Goal: Information Seeking & Learning: Learn about a topic

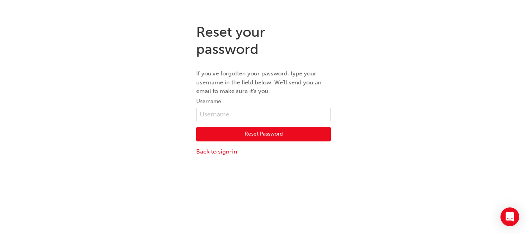
click at [223, 152] on link "Back to sign-in" at bounding box center [263, 151] width 135 height 9
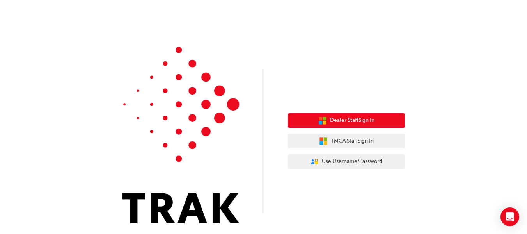
click at [365, 119] on span "Dealer Staff Sign In" at bounding box center [352, 120] width 44 height 9
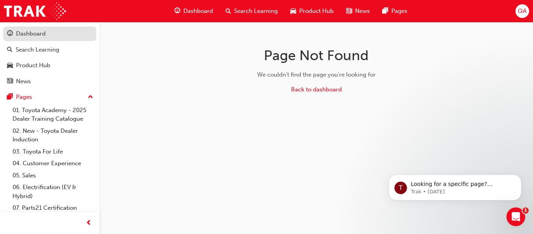
click at [41, 34] on div "Dashboard" at bounding box center [31, 33] width 30 height 9
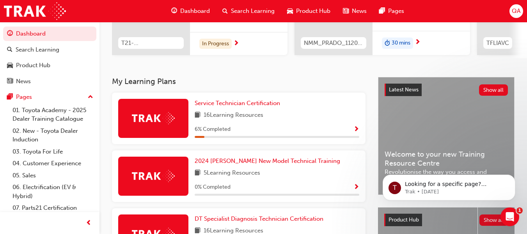
scroll to position [125, 0]
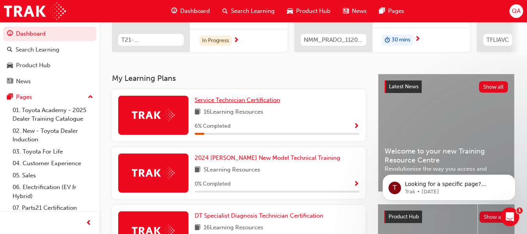
click at [243, 103] on span "Service Technician Certification" at bounding box center [237, 99] width 85 height 7
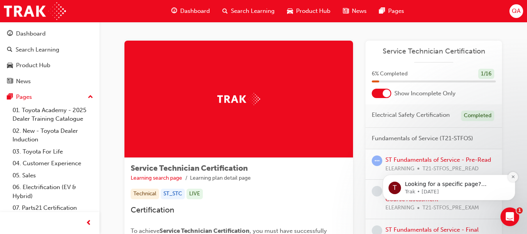
click at [512, 177] on icon "Dismiss notification" at bounding box center [512, 176] width 3 height 3
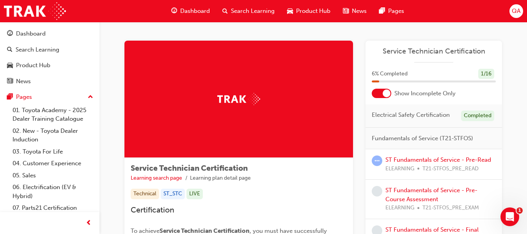
click at [431, 50] on span "Service Technician Certification" at bounding box center [434, 51] width 124 height 9
click at [438, 51] on span "Service Technician Certification" at bounding box center [434, 51] width 124 height 9
click at [439, 159] on link "ST Fundamentals of Service - Pre-Read" at bounding box center [438, 159] width 106 height 7
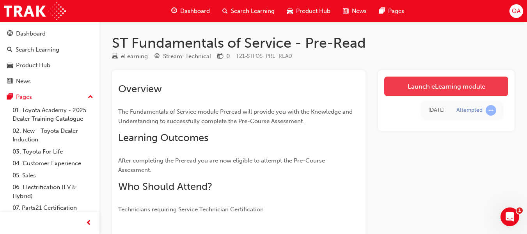
click at [448, 85] on link "Launch eLearning module" at bounding box center [446, 85] width 124 height 19
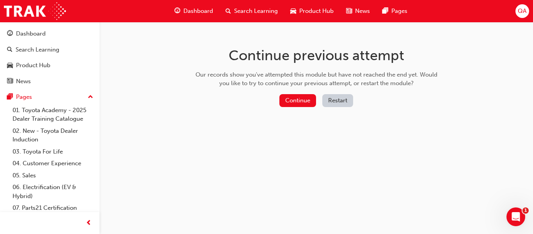
click at [339, 101] on button "Restart" at bounding box center [337, 100] width 31 height 13
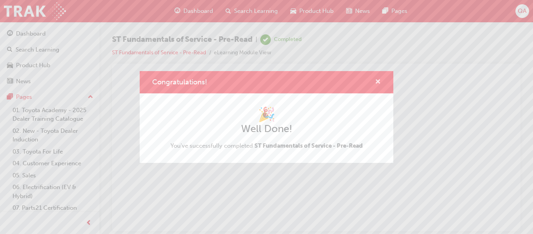
click at [377, 81] on span "cross-icon" at bounding box center [378, 82] width 6 height 7
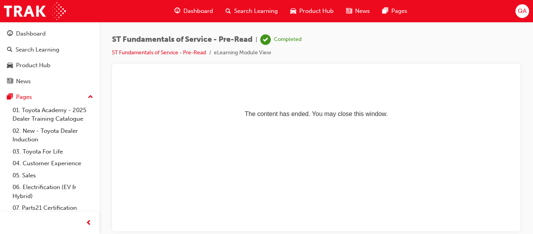
click at [200, 11] on span "Dashboard" at bounding box center [198, 11] width 30 height 9
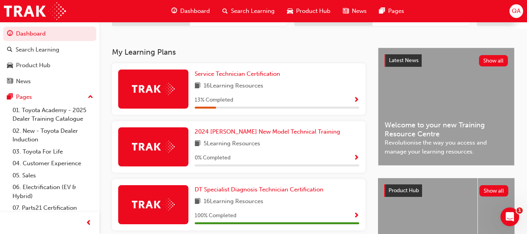
scroll to position [161, 0]
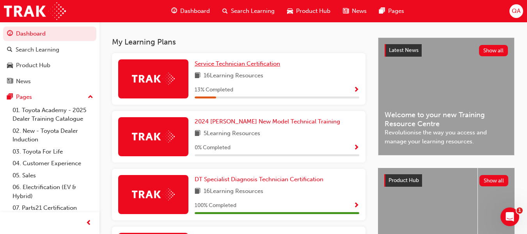
click at [240, 66] on span "Service Technician Certification" at bounding box center [237, 63] width 85 height 7
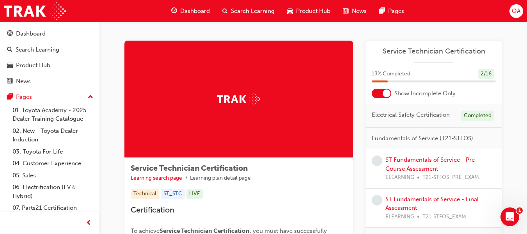
click at [440, 52] on span "Service Technician Certification" at bounding box center [434, 51] width 124 height 9
click at [418, 161] on link "ST Fundamentals of Service - Pre-Course Assessment" at bounding box center [431, 164] width 92 height 16
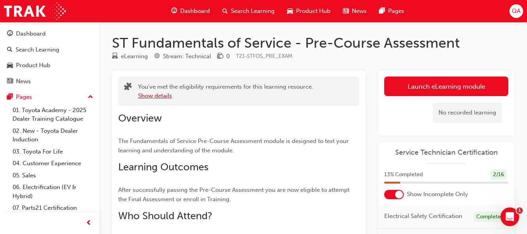
click at [161, 96] on button "Show details" at bounding box center [155, 95] width 34 height 9
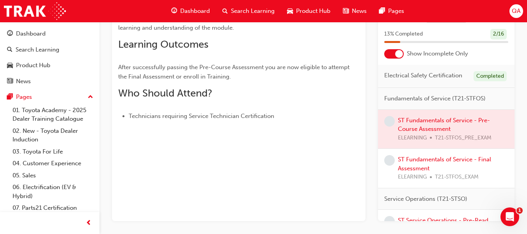
scroll to position [145, 0]
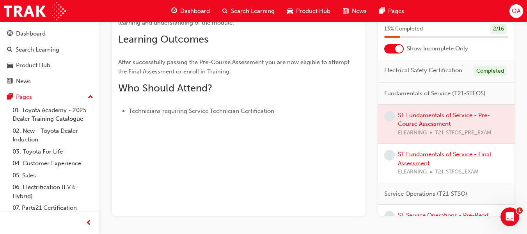
click at [436, 161] on link "ST Fundamentals of Service - Final Assessment" at bounding box center [444, 159] width 93 height 16
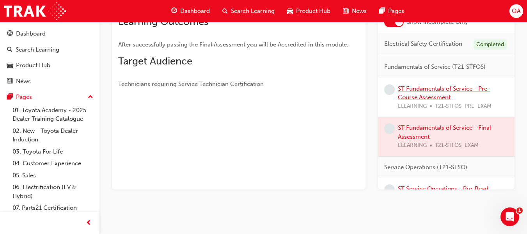
click at [439, 97] on link "ST Fundamentals of Service - Pre-Course Assessment" at bounding box center [444, 93] width 92 height 16
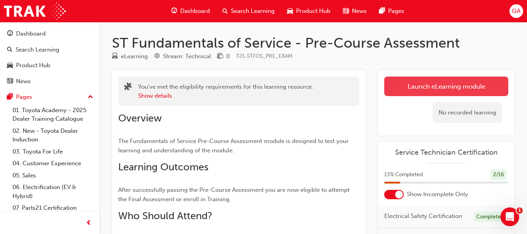
click at [429, 85] on link "Launch eLearning module" at bounding box center [446, 85] width 124 height 19
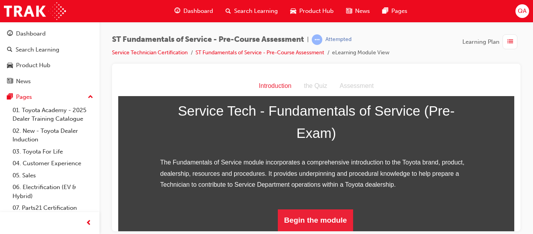
scroll to position [128, 0]
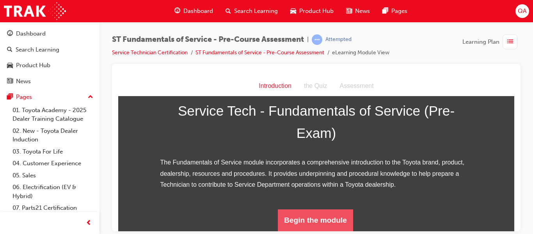
click at [311, 218] on button "Begin the module" at bounding box center [315, 220] width 75 height 22
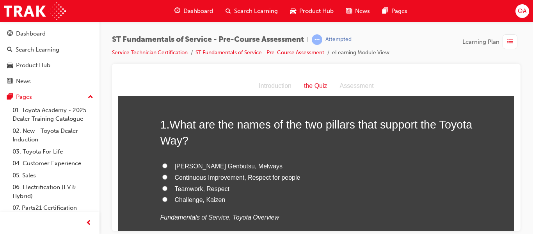
scroll to position [31, 0]
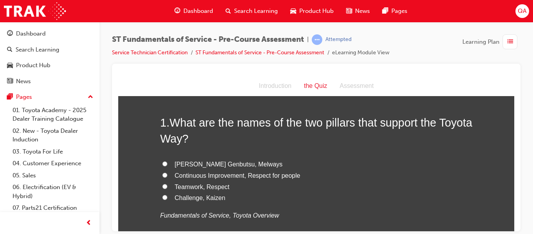
click at [162, 173] on input "Continuous Improvement, Respect for people" at bounding box center [164, 174] width 5 height 5
radio input "true"
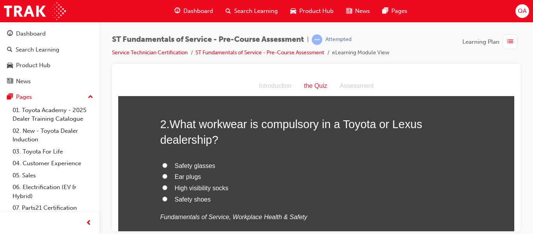
scroll to position [208, 0]
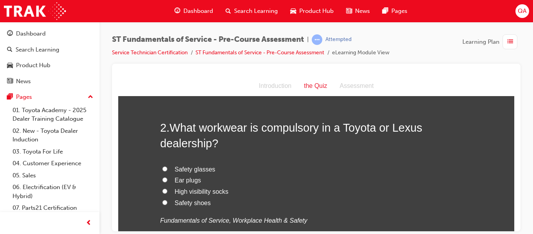
click at [162, 203] on input "Safety shoes" at bounding box center [164, 201] width 5 height 5
radio input "true"
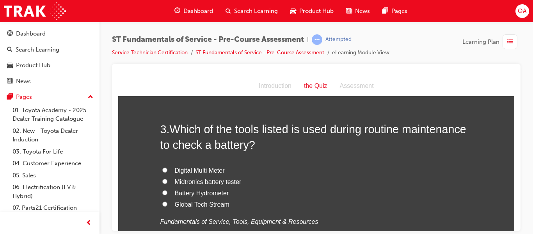
scroll to position [395, 0]
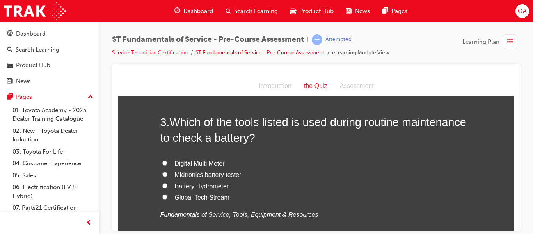
click at [162, 185] on input "Battery Hydrometer" at bounding box center [164, 185] width 5 height 5
radio input "true"
click at [162, 172] on input "Midtronics battery tester" at bounding box center [164, 173] width 5 height 5
radio input "true"
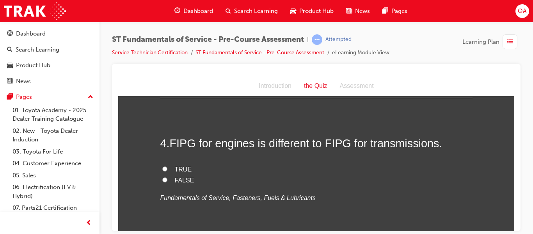
scroll to position [567, 0]
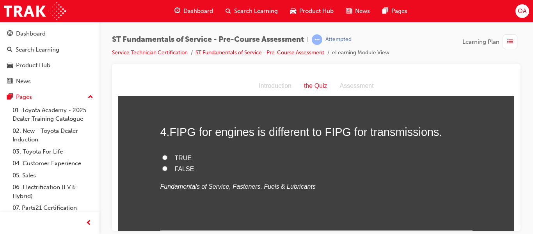
click at [162, 157] on input "TRUE" at bounding box center [164, 156] width 5 height 5
radio input "true"
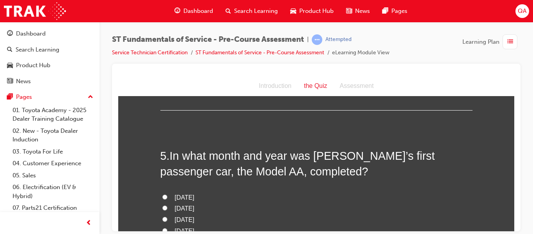
scroll to position [712, 0]
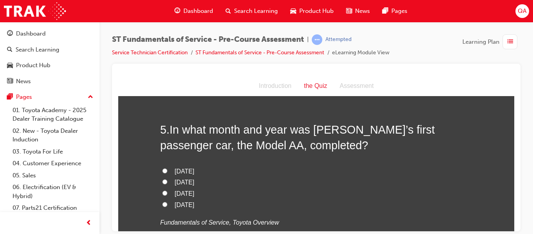
click at [162, 170] on input "September 1959" at bounding box center [164, 170] width 5 height 5
radio input "true"
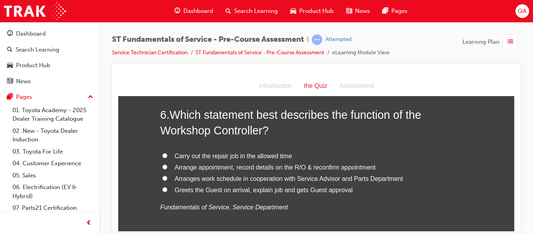
scroll to position [910, 0]
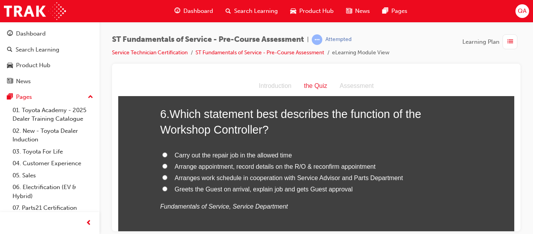
click at [162, 177] on input "Arranges work schedule in cooperation with Service Advisor and Parts Department" at bounding box center [164, 176] width 5 height 5
radio input "true"
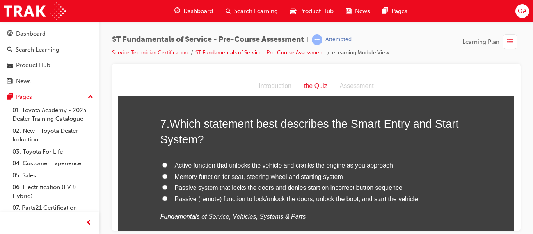
scroll to position [1097, 0]
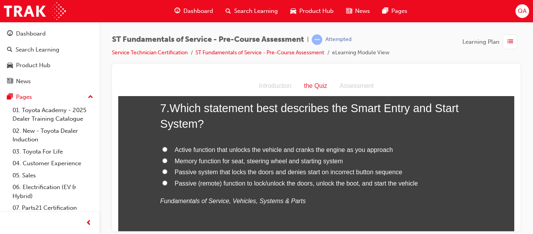
click at [162, 182] on input "Passive (remote) function to lock/unlock the doors, unlock the boot, and start …" at bounding box center [164, 182] width 5 height 5
radio input "true"
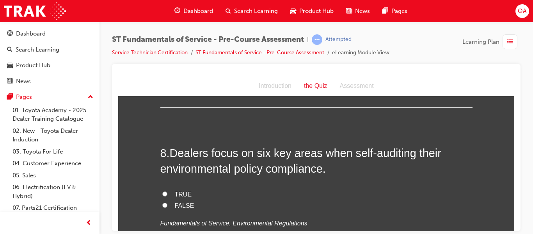
scroll to position [1237, 0]
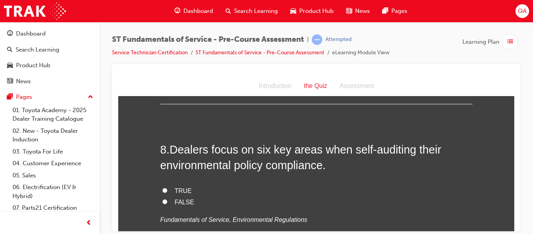
click at [162, 190] on input "TRUE" at bounding box center [164, 189] width 5 height 5
radio input "true"
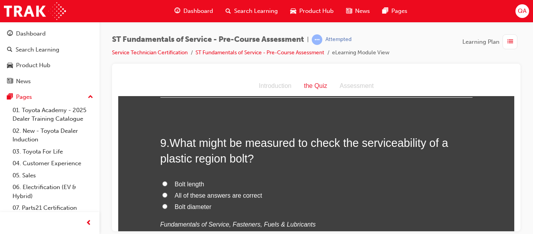
scroll to position [1414, 0]
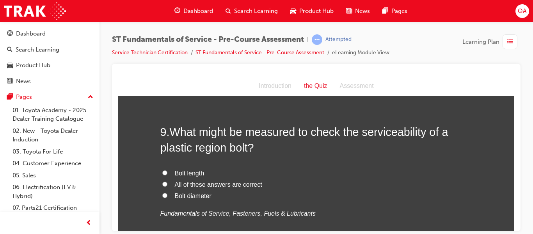
click at [162, 184] on input "All of these answers are correct" at bounding box center [164, 183] width 5 height 5
radio input "true"
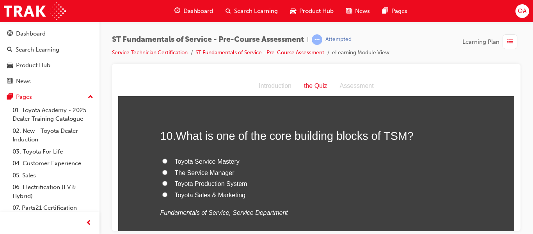
scroll to position [1586, 0]
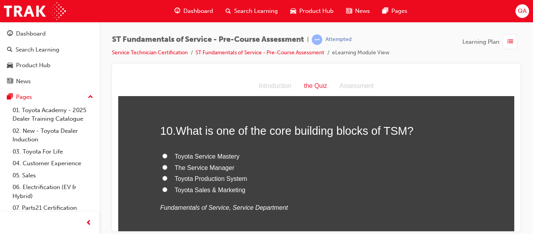
click at [162, 156] on input "Toyota Service Mastery" at bounding box center [164, 155] width 5 height 5
radio input "true"
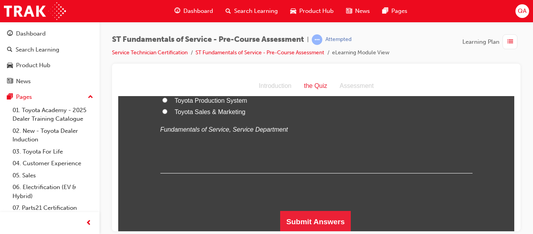
scroll to position [1665, 0]
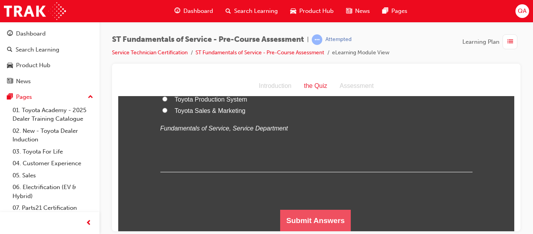
click at [323, 218] on button "Submit Answers" at bounding box center [315, 220] width 71 height 22
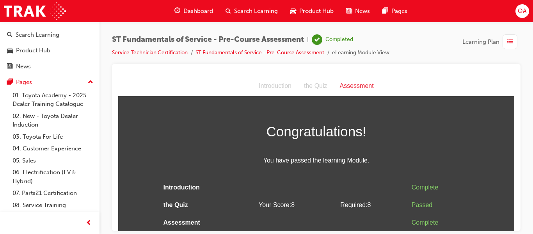
scroll to position [0, 0]
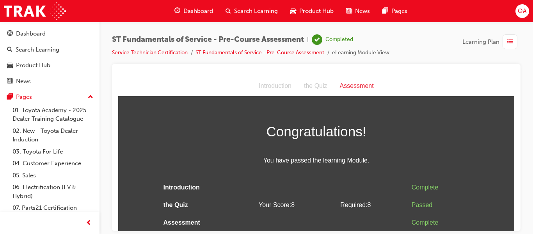
click at [508, 43] on span "list-icon" at bounding box center [510, 42] width 6 height 10
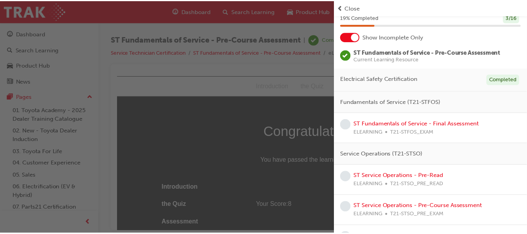
scroll to position [47, 0]
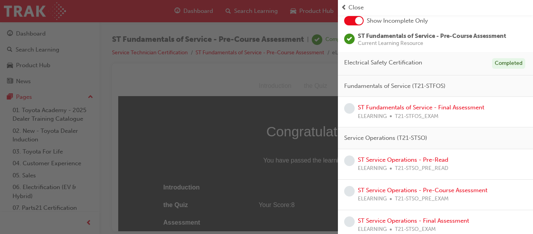
click at [358, 7] on span "Close" at bounding box center [355, 7] width 15 height 9
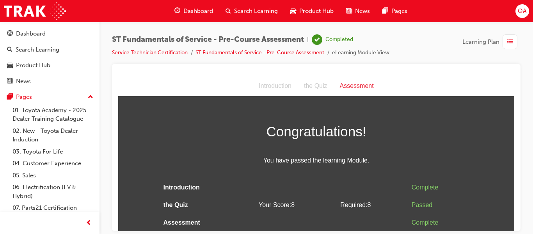
click at [200, 10] on span "Dashboard" at bounding box center [198, 11] width 30 height 9
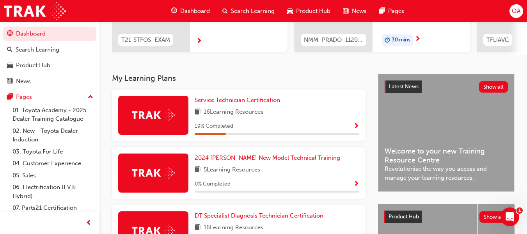
scroll to position [161, 0]
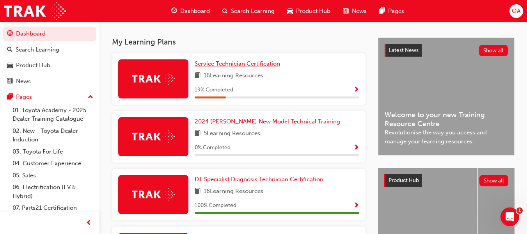
click at [250, 67] on span "Service Technician Certification" at bounding box center [237, 63] width 85 height 7
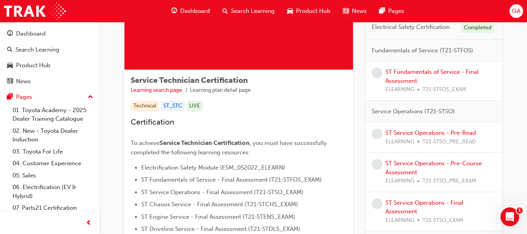
scroll to position [73, 0]
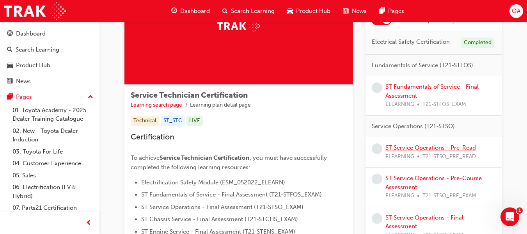
click at [423, 147] on link "ST Service Operations - Pre-Read" at bounding box center [430, 147] width 90 height 7
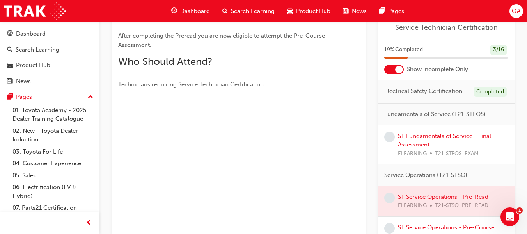
scroll to position [172, 0]
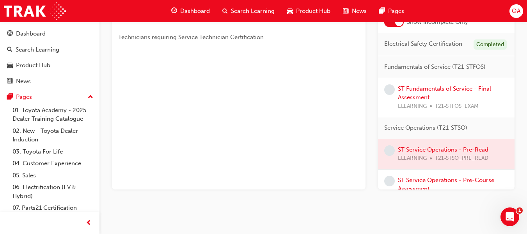
click at [454, 157] on div at bounding box center [446, 154] width 136 height 30
click at [481, 188] on link "ST Service Operations - Pre-Course Assessment" at bounding box center [446, 184] width 96 height 16
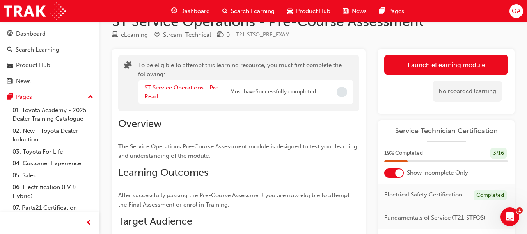
scroll to position [21, 0]
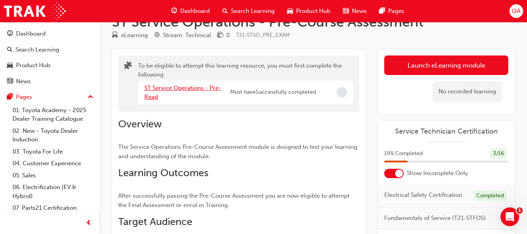
click at [184, 88] on link "ST Service Operations - Pre-Read" at bounding box center [182, 92] width 77 height 16
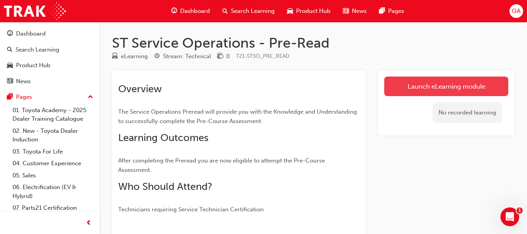
click at [449, 88] on link "Launch eLearning module" at bounding box center [446, 85] width 124 height 19
